Goal: Submit feedback/report problem

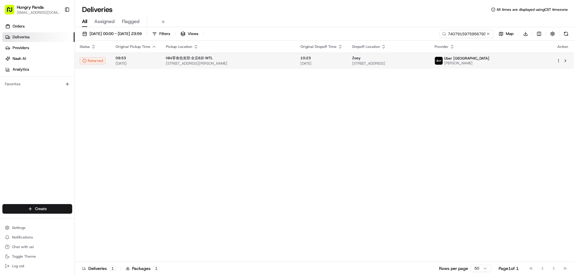
type input "740791597595679312532"
click at [324, 61] on div "10:23 [DATE]" at bounding box center [321, 61] width 42 height 10
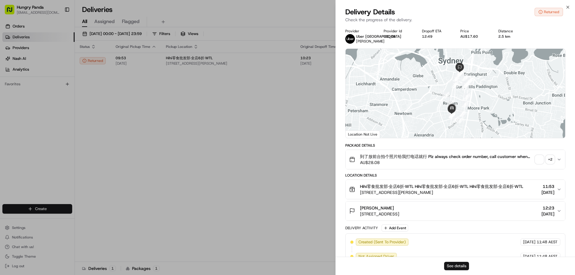
click at [453, 264] on button "See details" at bounding box center [456, 266] width 25 height 8
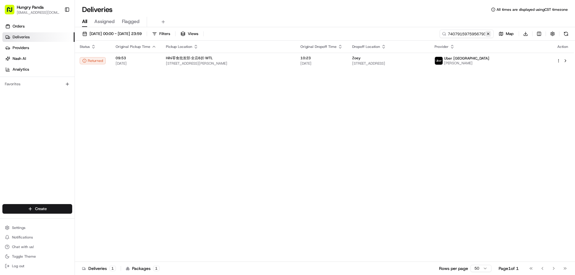
click at [490, 34] on button at bounding box center [488, 34] width 6 height 6
click at [490, 34] on input at bounding box center [457, 34] width 72 height 8
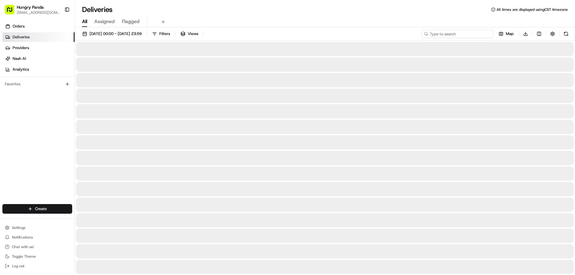
paste input "916183739595472248566"
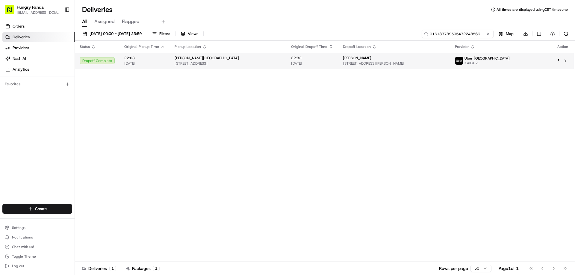
type input "916183739595472248566"
click at [333, 63] on span "[DATE]" at bounding box center [312, 63] width 42 height 5
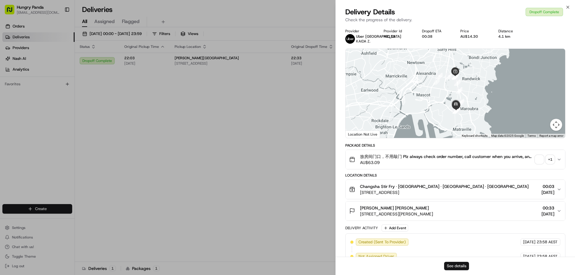
click at [456, 265] on button "See details" at bounding box center [456, 266] width 25 height 8
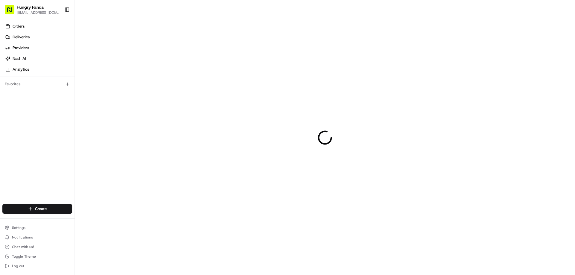
click at [347, 66] on div at bounding box center [325, 137] width 500 height 275
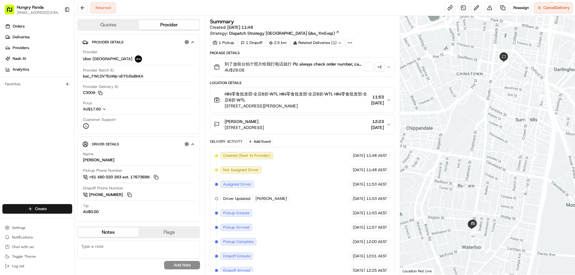
click at [389, 66] on icon "button" at bounding box center [388, 67] width 5 height 5
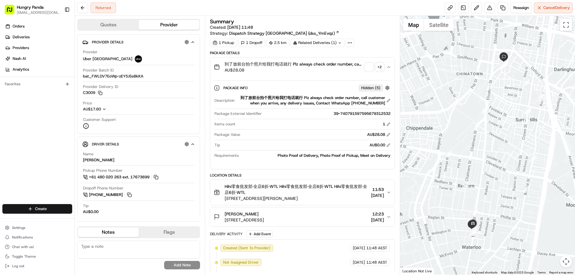
click at [369, 69] on span "button" at bounding box center [369, 67] width 8 height 8
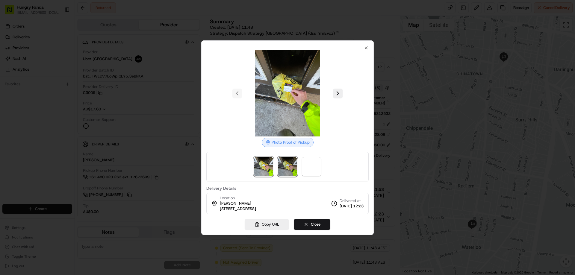
click at [291, 168] on img at bounding box center [287, 166] width 19 height 19
click at [316, 170] on span at bounding box center [311, 166] width 19 height 19
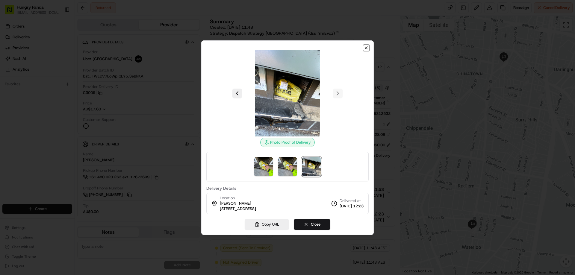
click at [366, 46] on icon "button" at bounding box center [366, 48] width 5 height 5
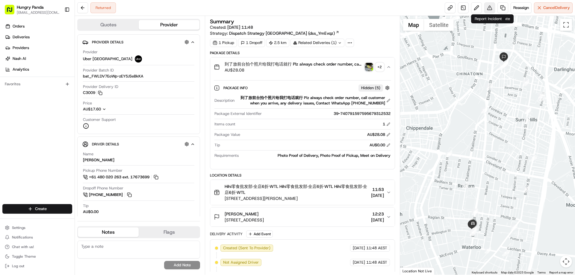
click at [487, 6] on button at bounding box center [489, 7] width 11 height 11
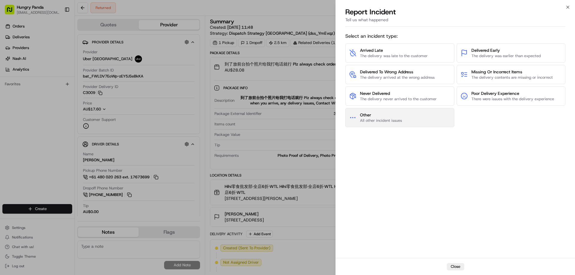
click at [395, 118] on span "Other" at bounding box center [381, 115] width 42 height 6
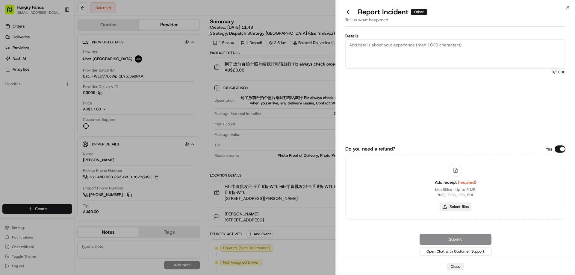
click at [456, 208] on button "Select files" at bounding box center [455, 207] width 32 height 8
type input "C:\fakepath\screenshot_2025-08-23_14-13-55.png"
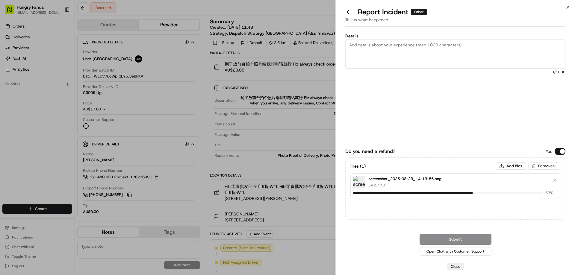
click at [383, 53] on textarea "Details" at bounding box center [455, 53] width 220 height 29
click at [380, 52] on textarea "Details" at bounding box center [455, 53] width 220 height 29
paste textarea "The customer reported that he did not receive the meal. The order log showed th…"
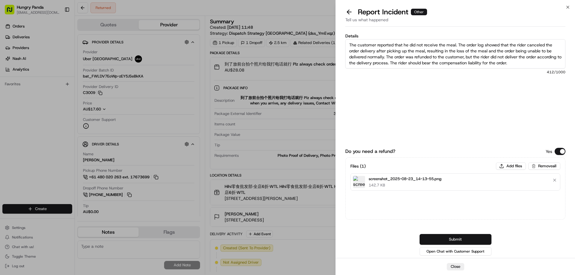
type textarea "The customer reported that he did not receive the meal. The order log showed th…"
drag, startPoint x: 457, startPoint y: 239, endPoint x: 436, endPoint y: 220, distance: 28.4
click at [457, 239] on button "Submit" at bounding box center [455, 239] width 72 height 11
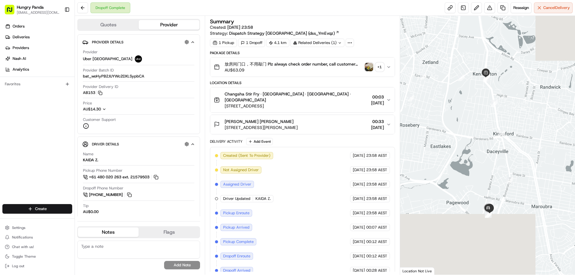
click at [371, 66] on img "button" at bounding box center [369, 67] width 8 height 8
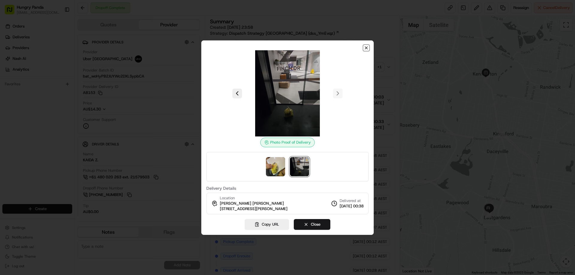
click at [364, 49] on icon "button" at bounding box center [366, 48] width 5 height 5
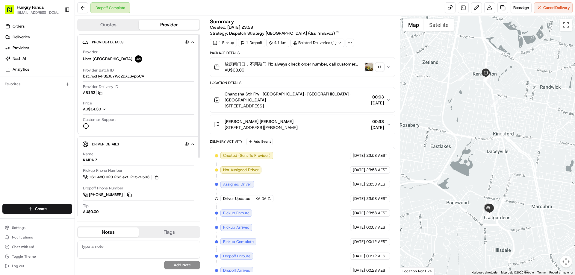
click at [371, 64] on img "button" at bounding box center [369, 67] width 8 height 8
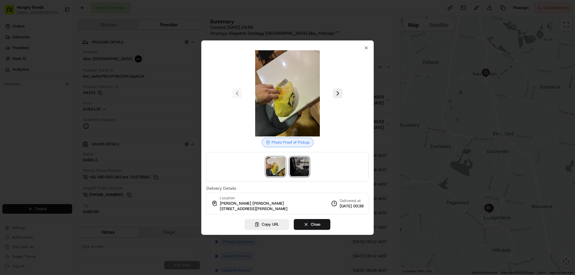
click at [292, 167] on img at bounding box center [299, 166] width 19 height 19
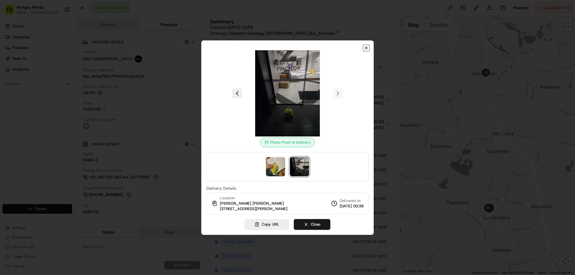
click at [366, 48] on icon "button" at bounding box center [366, 48] width 2 height 2
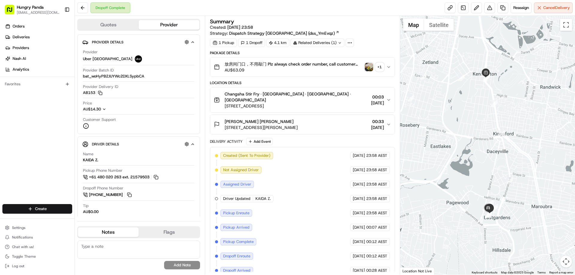
click at [387, 67] on icon "button" at bounding box center [388, 67] width 5 height 5
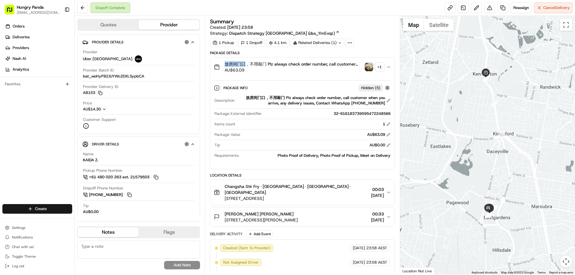
drag, startPoint x: 226, startPoint y: 63, endPoint x: 245, endPoint y: 65, distance: 18.4
click at [245, 65] on div "放房间门口，不用敲门 Plz always check order number, call customer when you arrive, any de…" at bounding box center [288, 67] width 148 height 12
copy span "放房间门口"
click at [484, 13] on button at bounding box center [489, 7] width 11 height 11
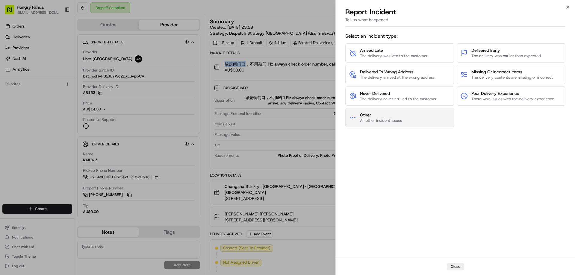
click at [414, 116] on button "Other All other incident issues" at bounding box center [399, 117] width 109 height 19
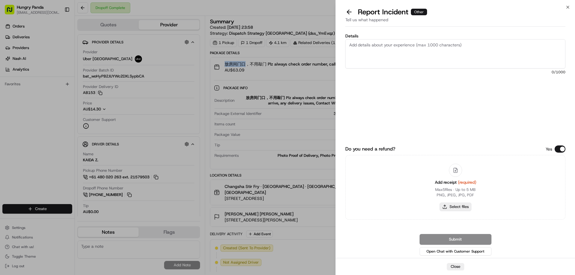
click at [445, 204] on button "Select files" at bounding box center [455, 207] width 32 height 8
type input "C:\fakepath\screenshot_2025-08-23_14-35-04.png"
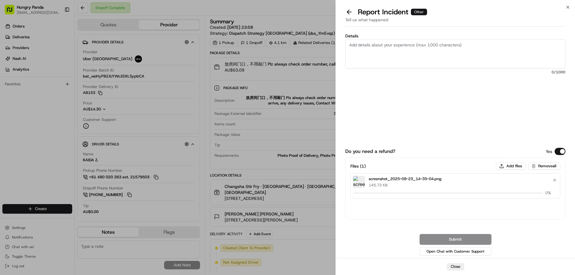
drag, startPoint x: 398, startPoint y: 55, endPoint x: 428, endPoint y: 13, distance: 51.9
click at [398, 55] on textarea "Details" at bounding box center [455, 53] width 220 height 29
click at [415, 51] on textarea "Details" at bounding box center [455, 53] width 220 height 29
paste textarea "The customer reported that he did not receive the meal, and the delivery photo …"
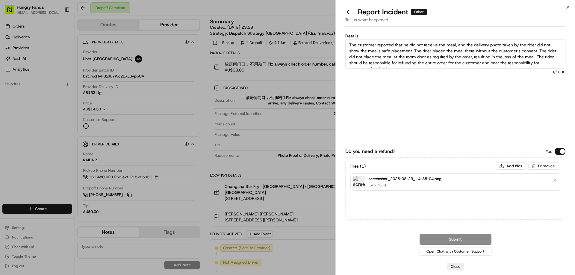
scroll to position [3, 0]
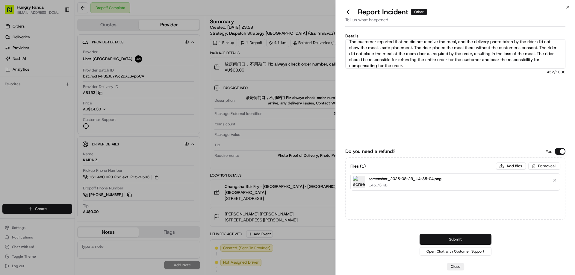
type textarea "The customer reported that he did not receive the meal, and the delivery photo …"
drag, startPoint x: 463, startPoint y: 236, endPoint x: 457, endPoint y: 229, distance: 9.2
click at [463, 236] on button "Submit" at bounding box center [455, 239] width 72 height 11
